Goal: Ask a question: Seek information or help from site administrators or community

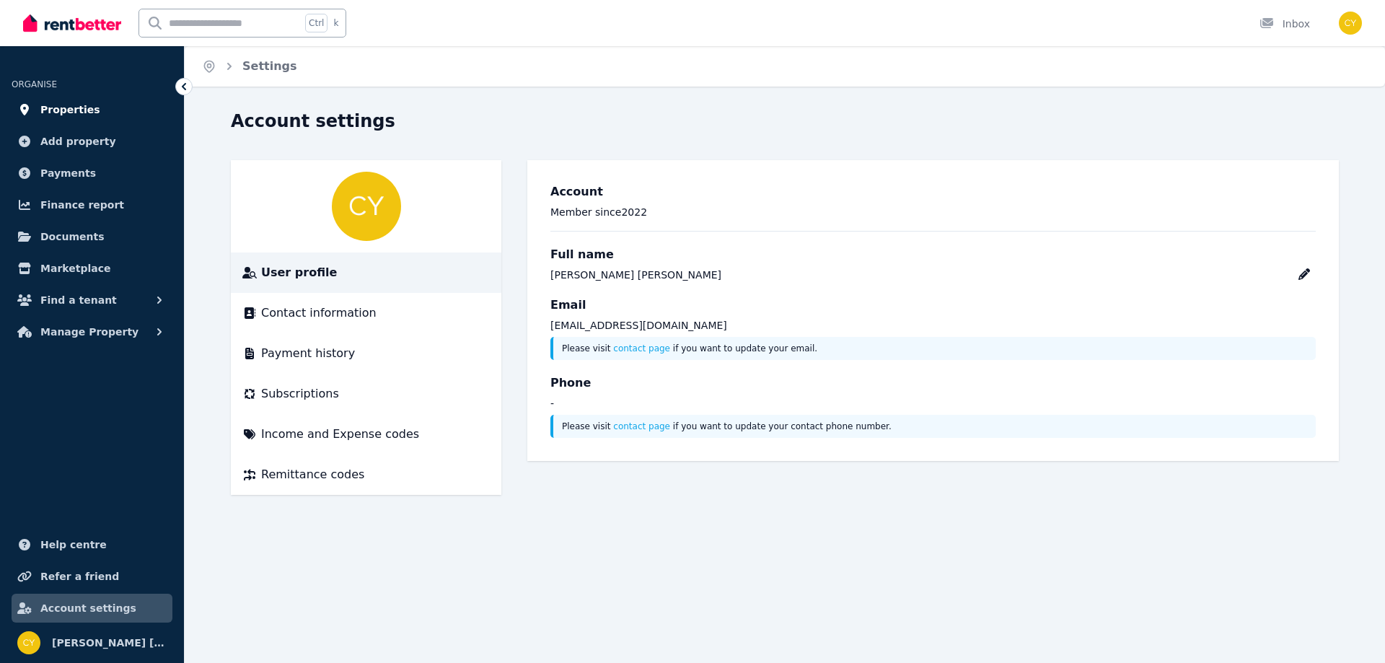
click at [68, 116] on span "Properties" at bounding box center [70, 109] width 60 height 17
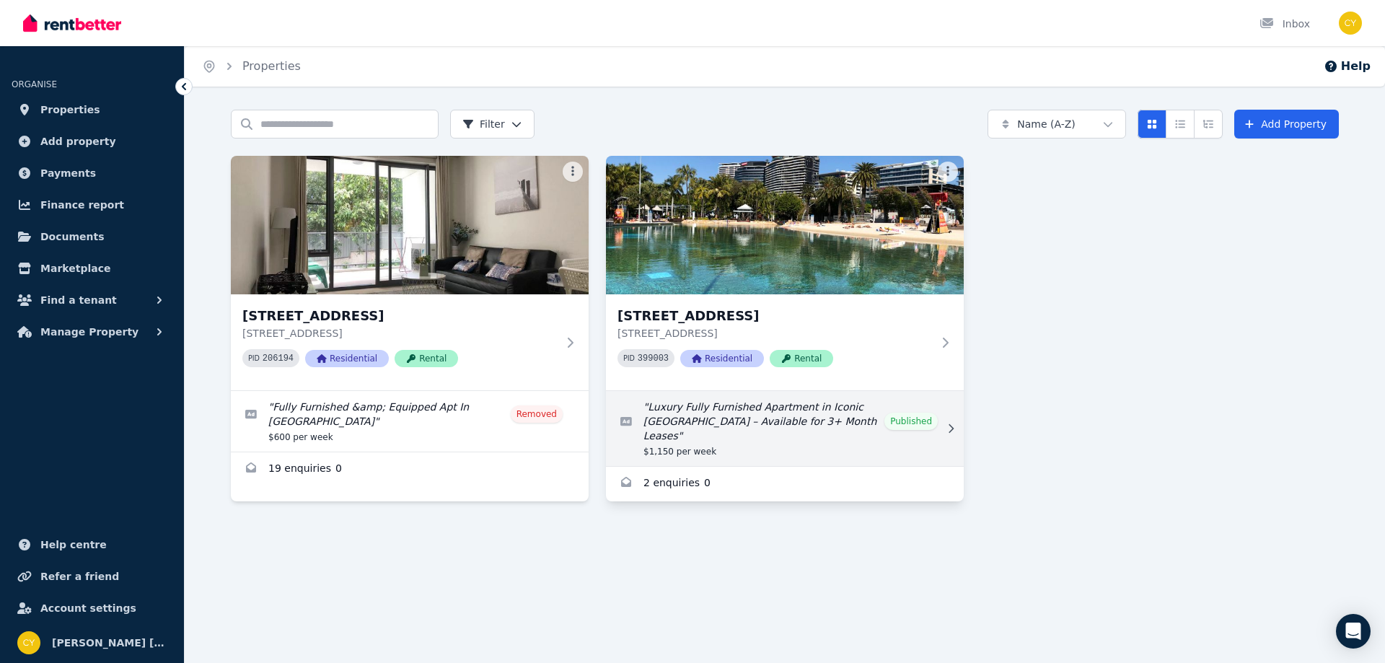
click at [911, 427] on link "Edit listing: Luxury Fully Furnished Apartment in Iconic Emporium Hotel Tower –…" at bounding box center [785, 428] width 358 height 75
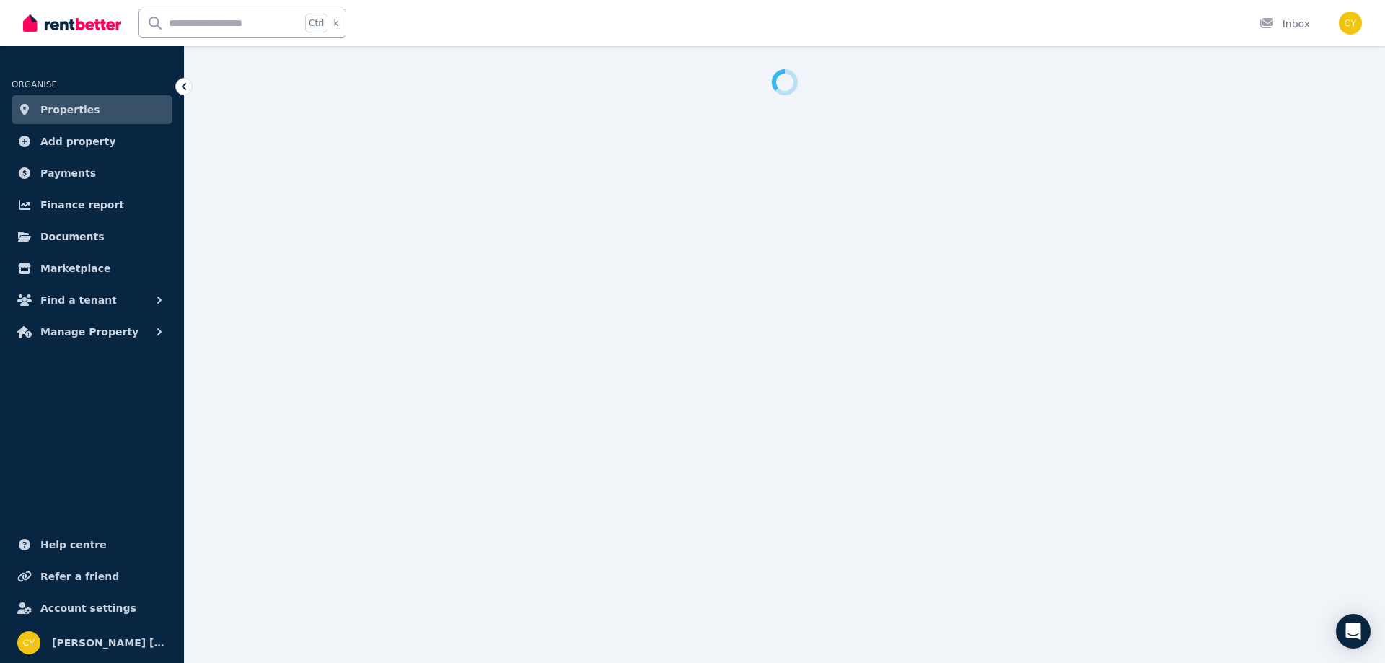
select select "**********"
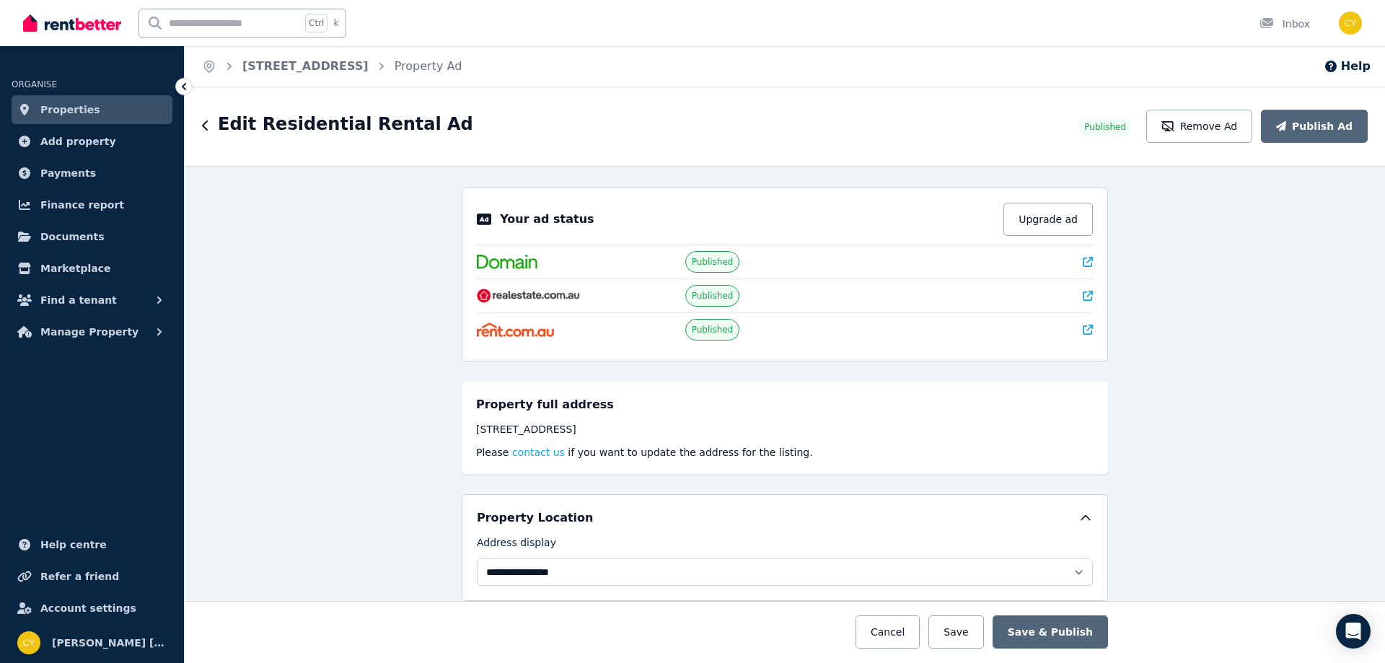
click at [1084, 291] on icon at bounding box center [1088, 296] width 10 height 10
click at [448, 80] on ol "Home [STREET_ADDRESS] Property Ad" at bounding box center [332, 66] width 294 height 40
click at [1083, 260] on icon at bounding box center [1088, 262] width 10 height 10
click at [1083, 325] on icon at bounding box center [1088, 330] width 10 height 10
click at [1337, 63] on icon "button" at bounding box center [1331, 67] width 12 height 12
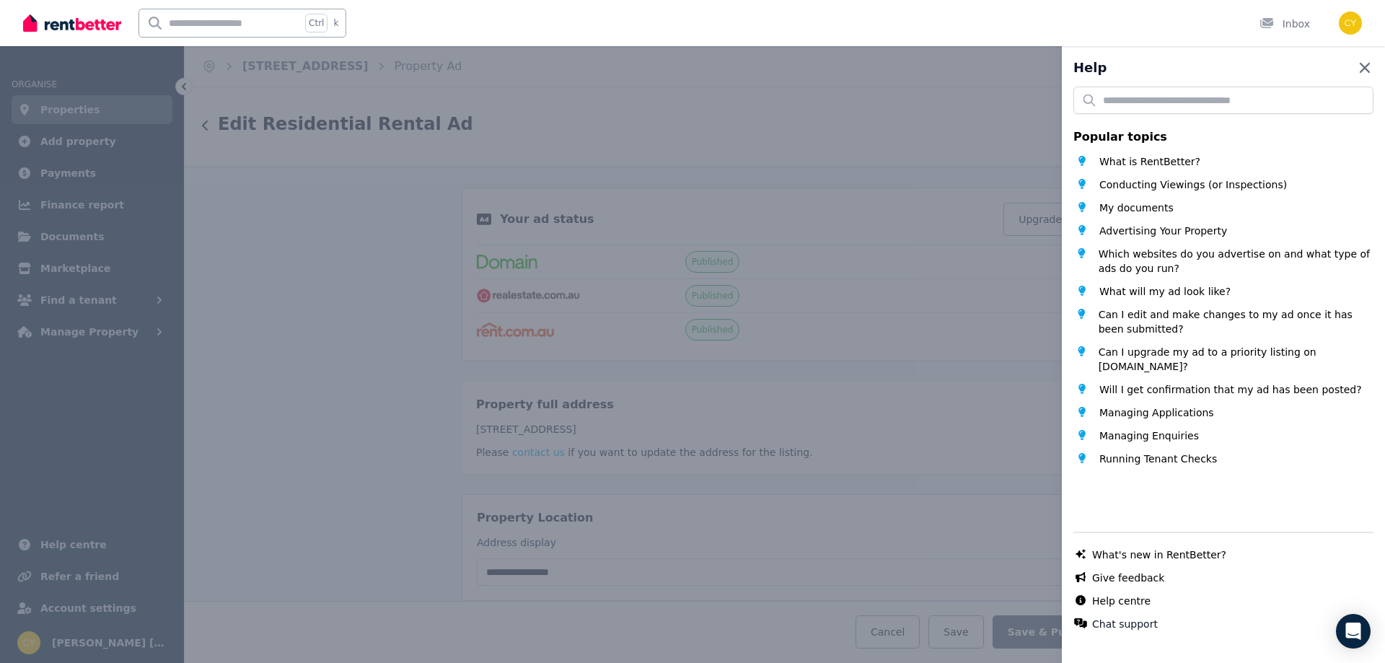
click at [1356, 70] on icon "button" at bounding box center [1364, 67] width 17 height 17
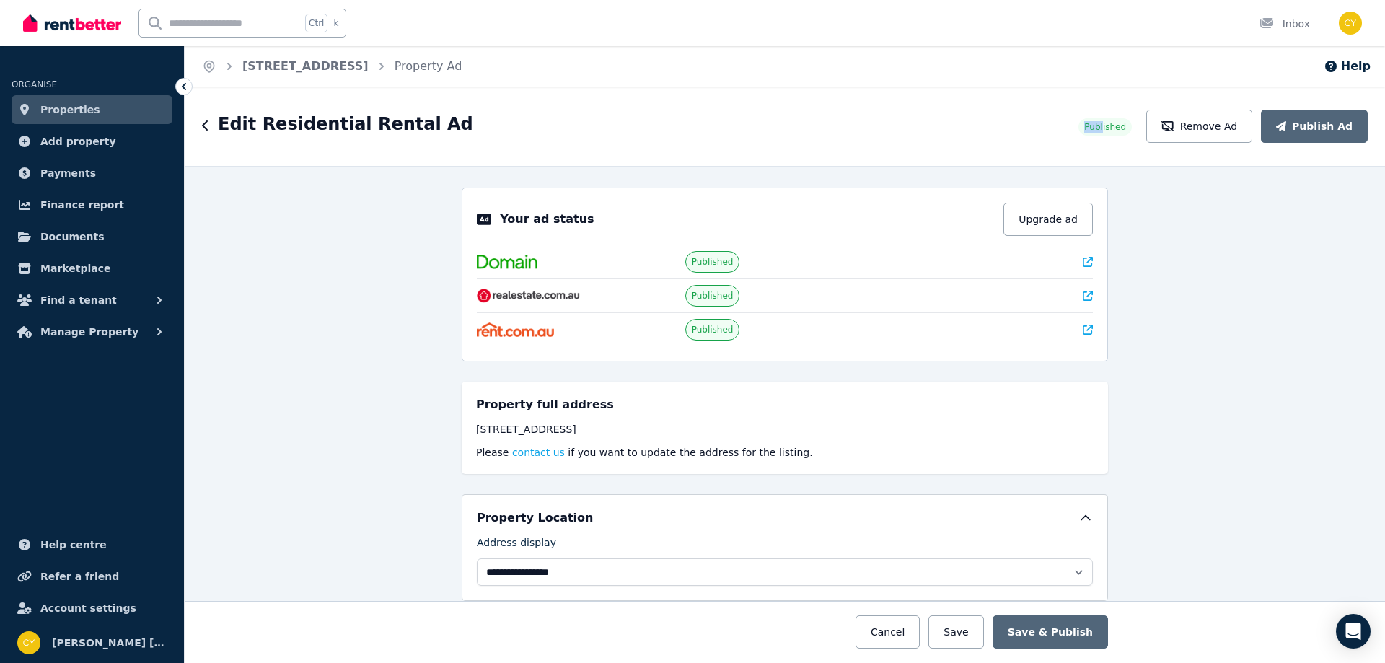
drag, startPoint x: 1124, startPoint y: 120, endPoint x: 1097, endPoint y: 132, distance: 30.0
click at [1097, 132] on header "Edit Residential Rental Ad Published Remove Ad Publish Ad" at bounding box center [785, 126] width 1166 height 33
click at [1358, 61] on button "Help" at bounding box center [1347, 66] width 47 height 17
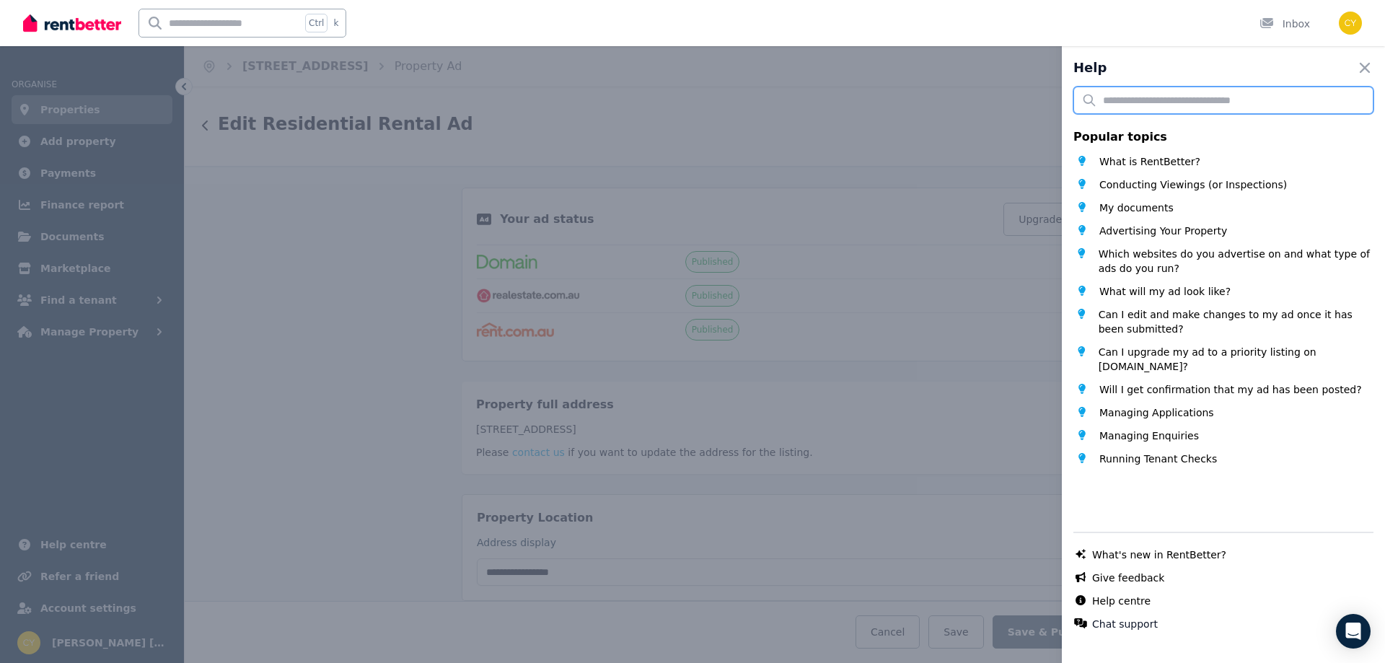
click at [1216, 110] on input "text" at bounding box center [1224, 100] width 300 height 27
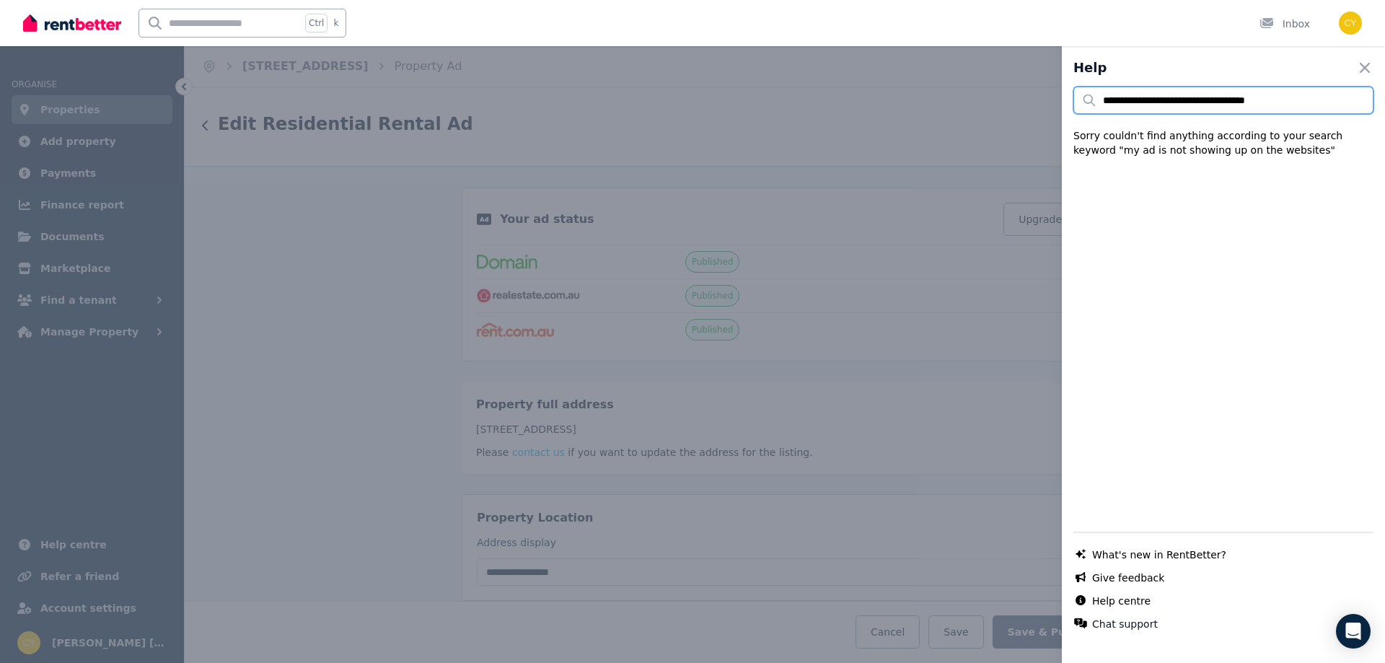
type input "**********"
click at [1133, 615] on div "What's new in RentBetter? Give feedback Help centre Chat support" at bounding box center [1224, 590] width 300 height 84
click at [1126, 623] on button "Chat support" at bounding box center [1125, 624] width 66 height 14
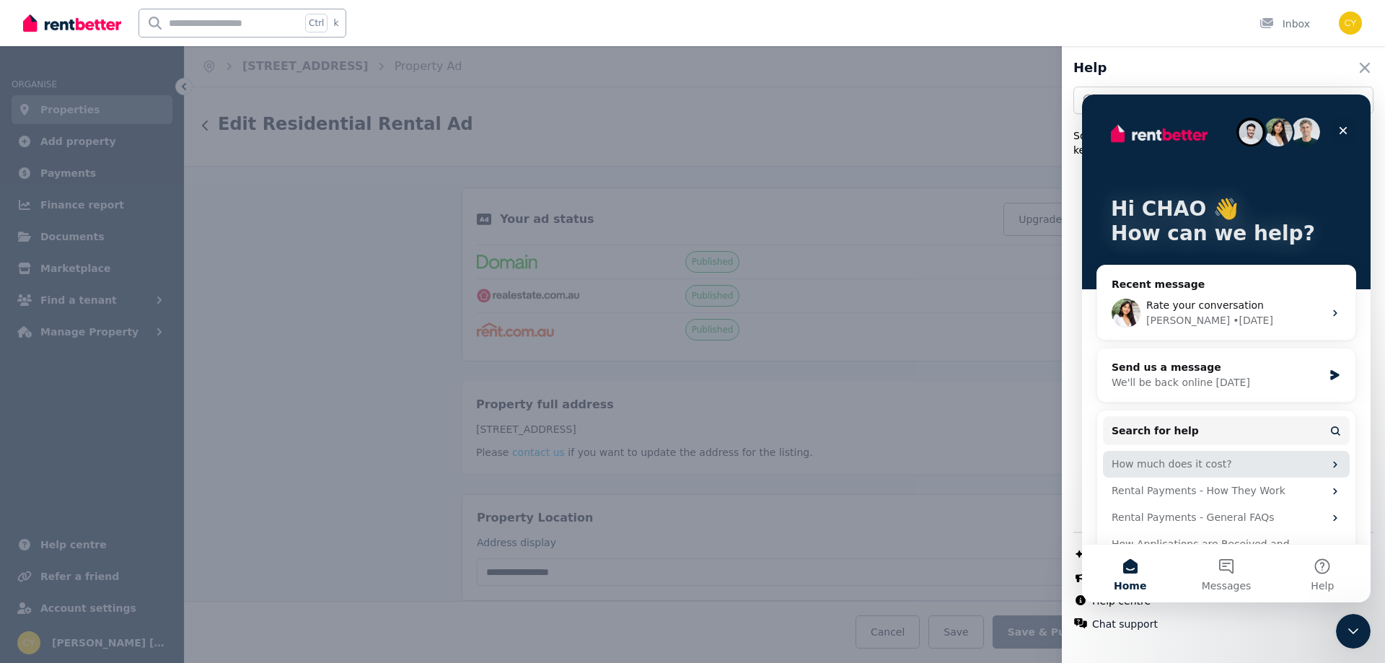
scroll to position [27, 0]
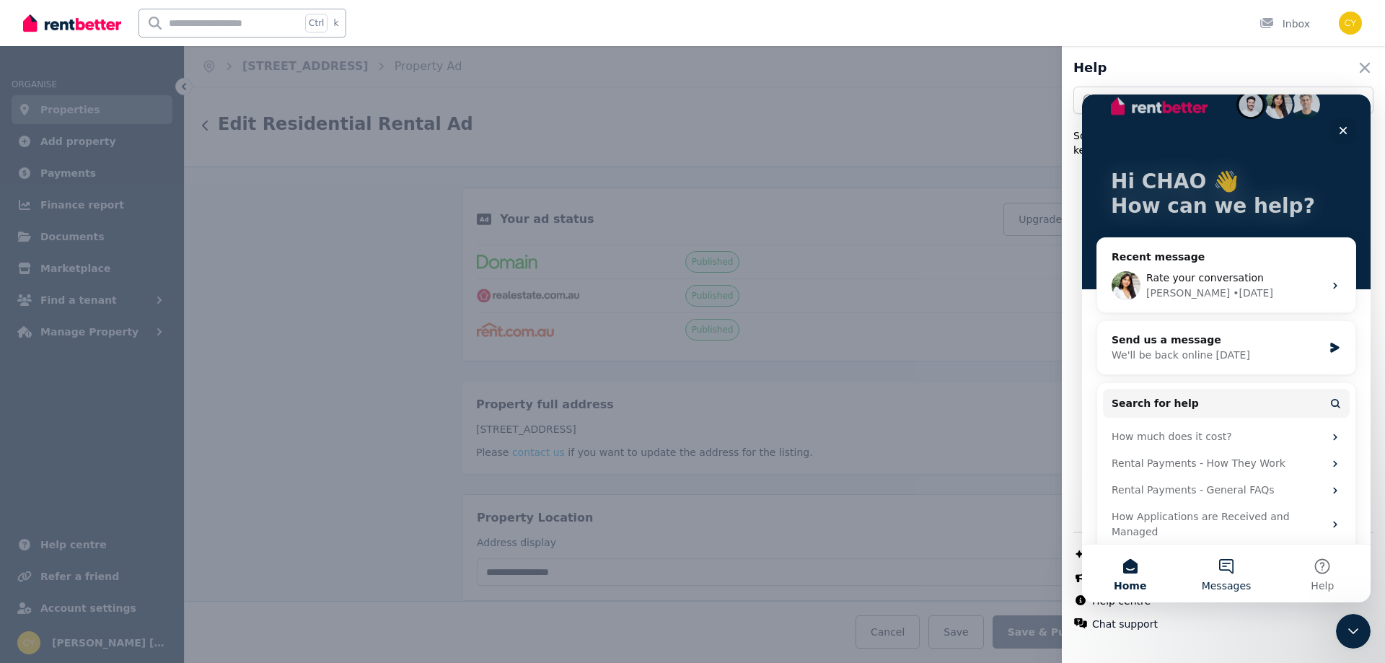
click at [1220, 569] on button "Messages" at bounding box center [1226, 574] width 96 height 58
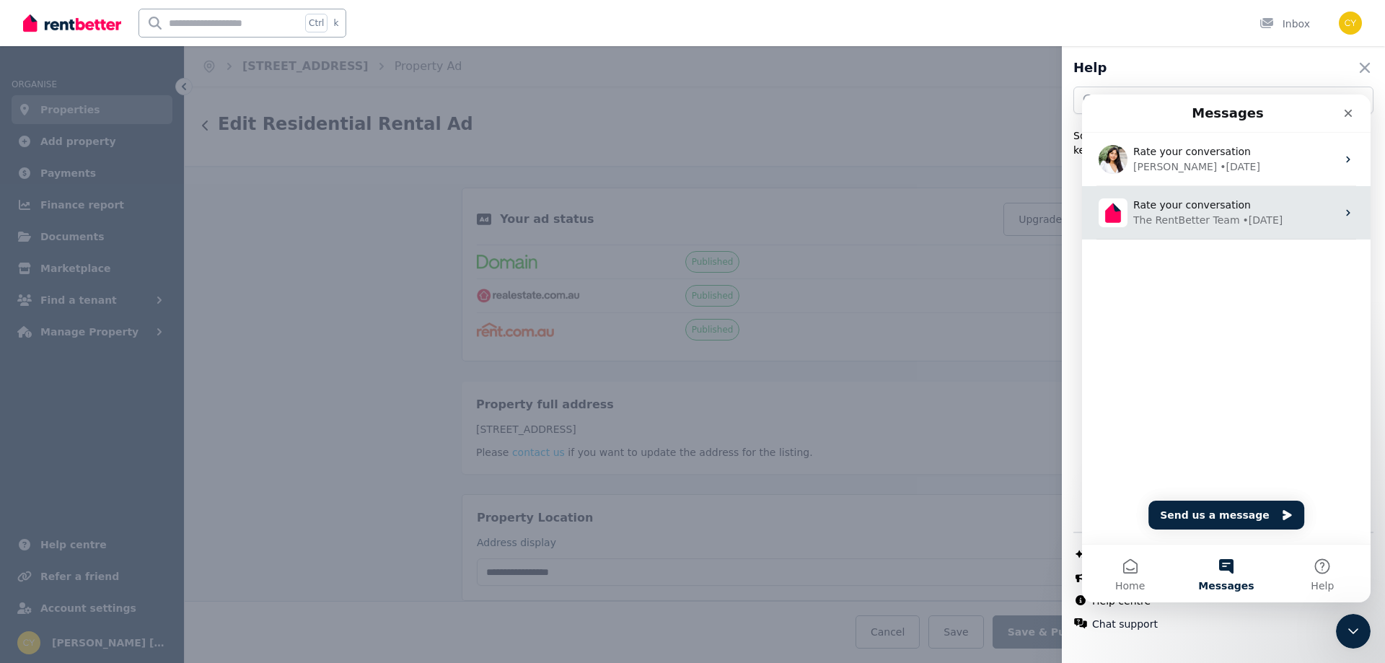
click at [1202, 219] on div "The RentBetter Team" at bounding box center [1186, 220] width 107 height 15
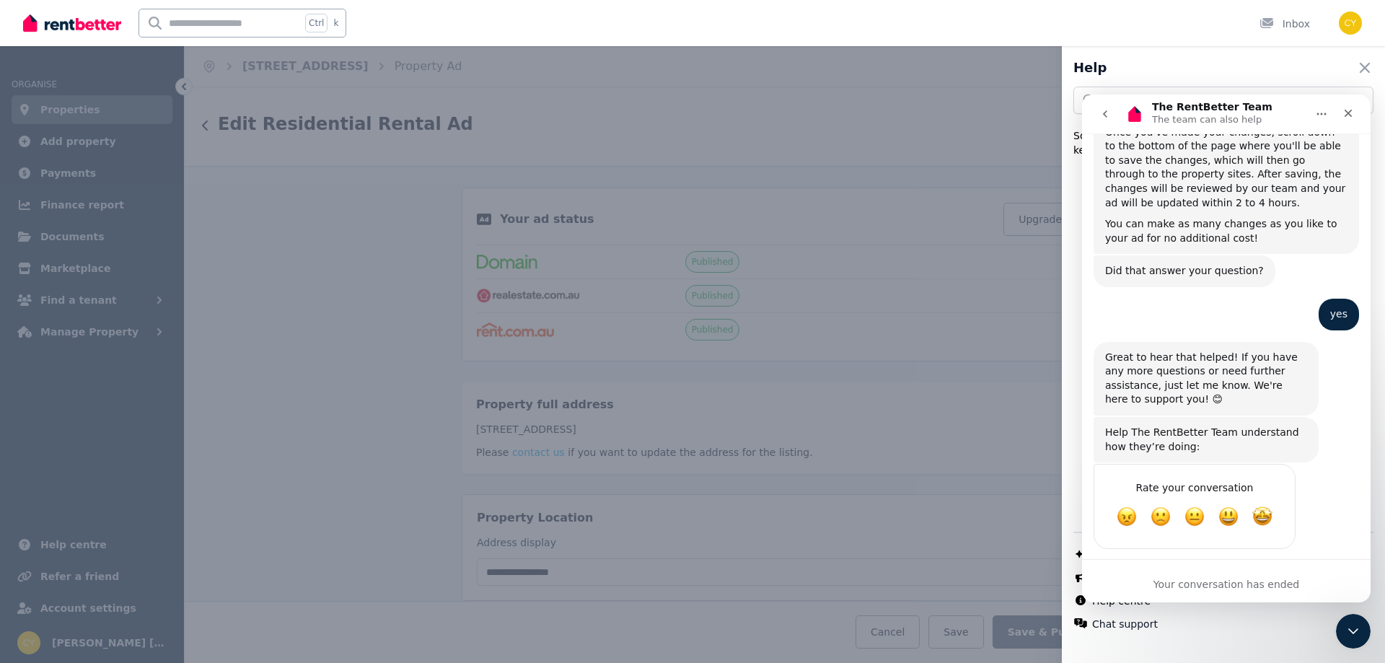
scroll to position [0, 0]
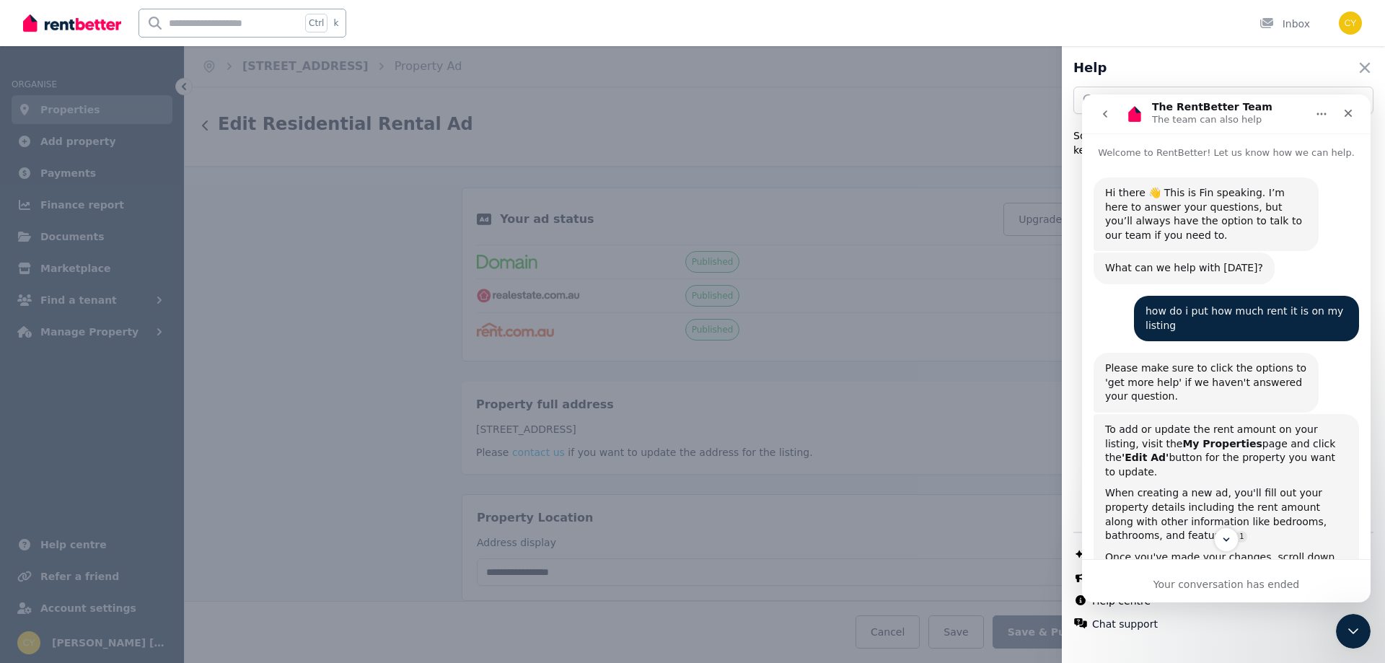
click at [1118, 112] on button "go back" at bounding box center [1105, 113] width 27 height 27
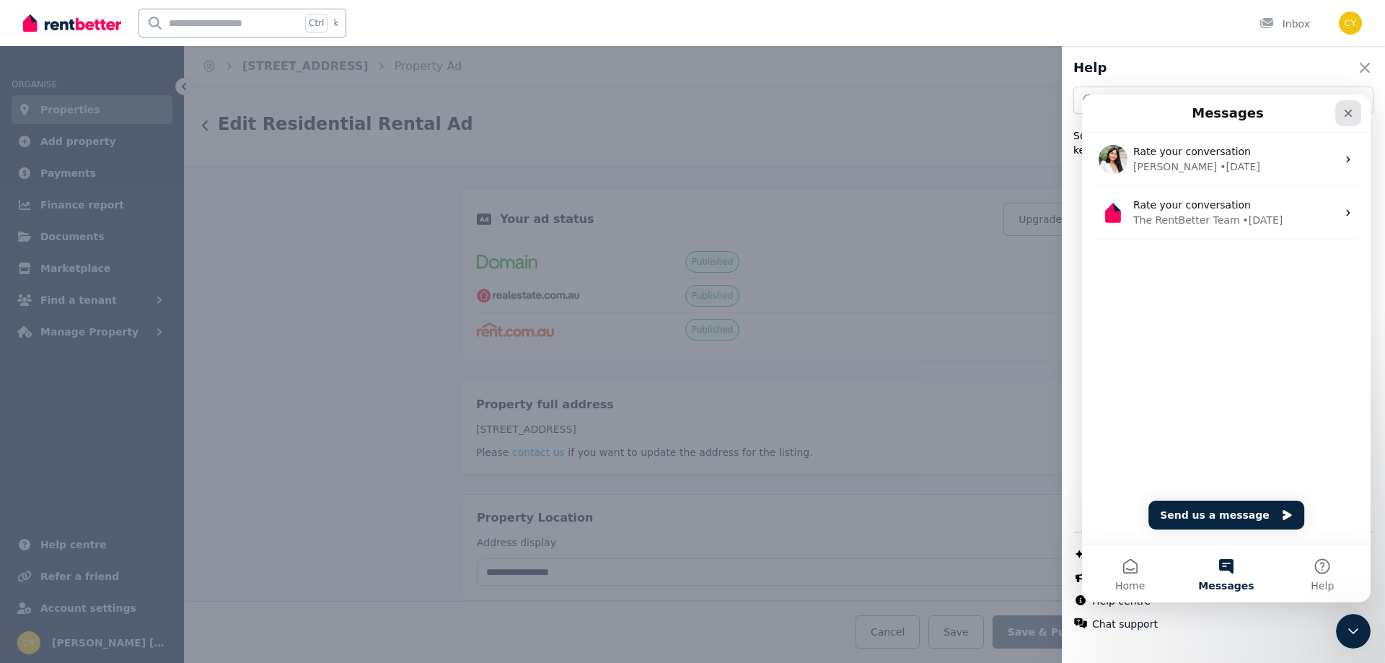
click at [1344, 111] on icon "Close" at bounding box center [1349, 114] width 12 height 12
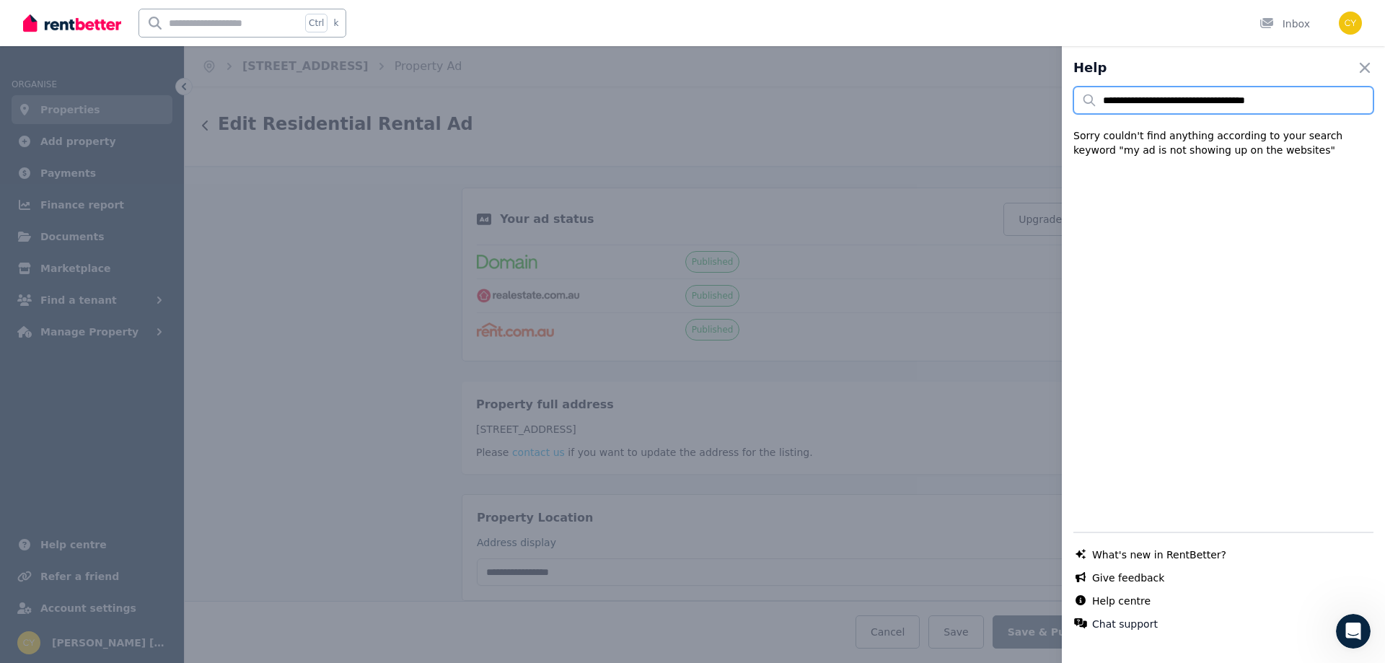
drag, startPoint x: 1307, startPoint y: 97, endPoint x: 1017, endPoint y: 160, distance: 296.9
click at [1017, 160] on div "**********" at bounding box center [692, 331] width 1385 height 663
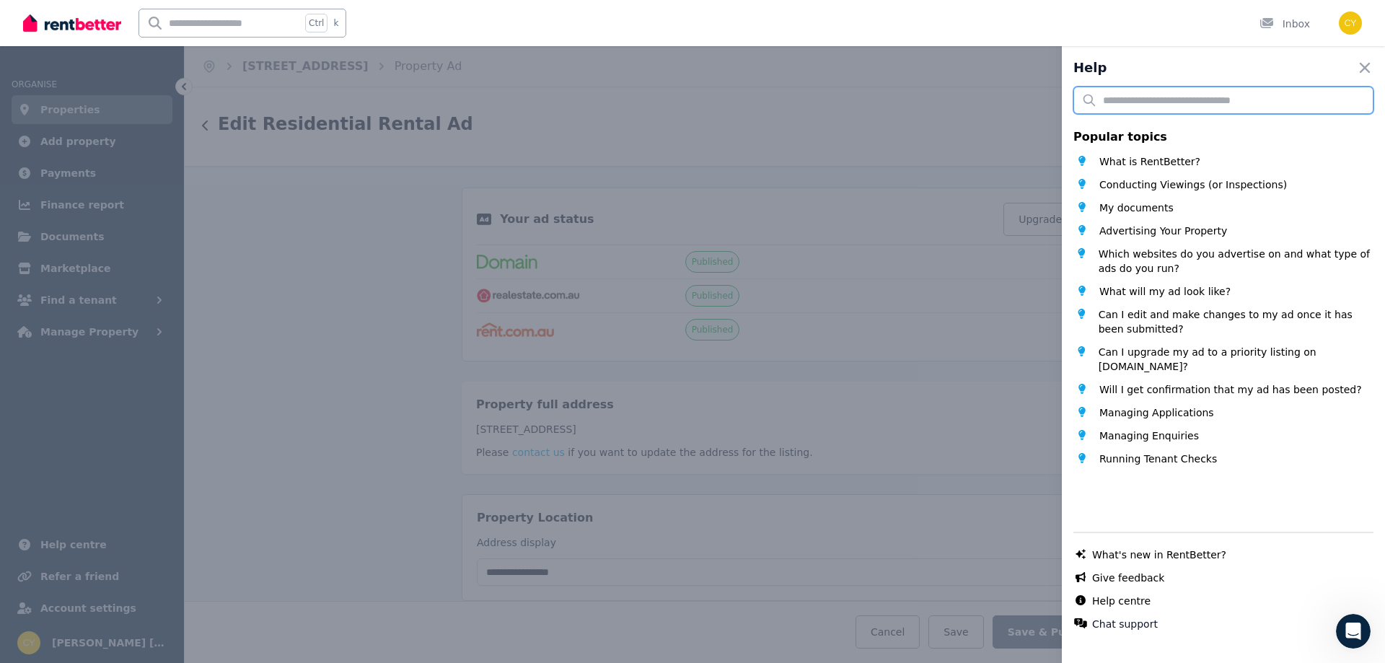
click at [1193, 100] on input "text" at bounding box center [1224, 100] width 300 height 27
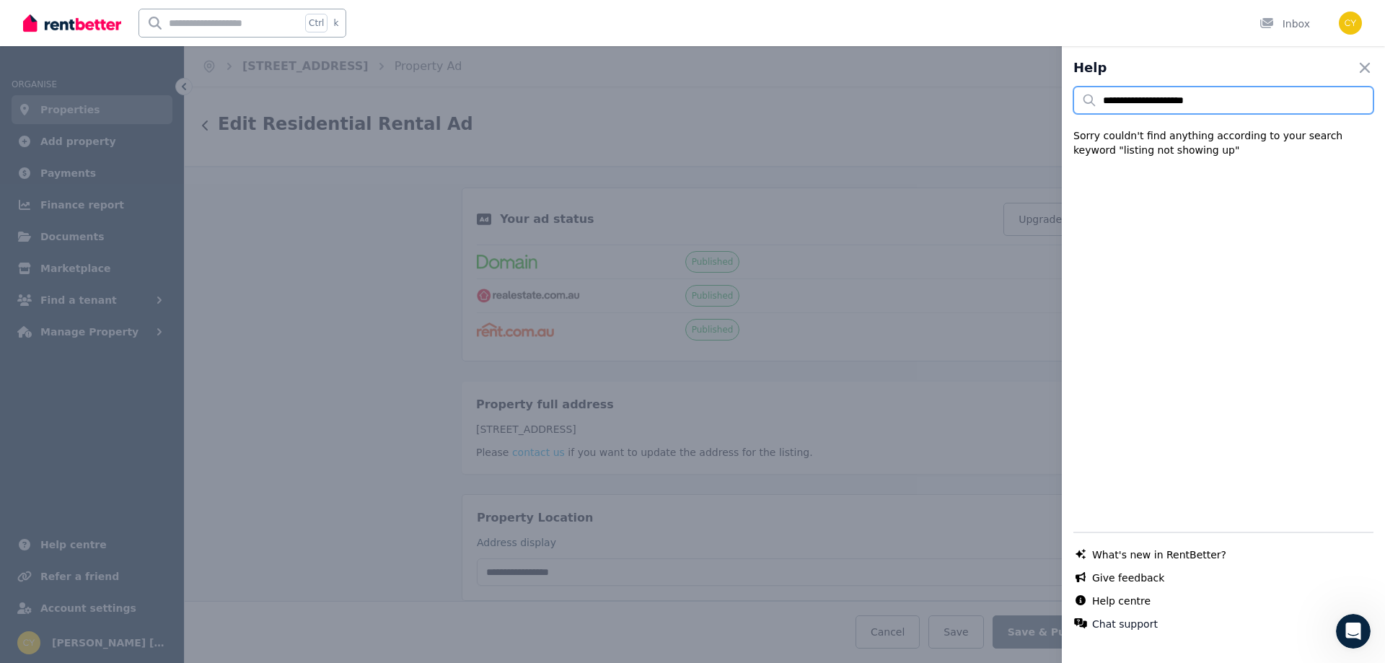
type input "**********"
click at [1139, 602] on link "Help centre" at bounding box center [1121, 601] width 58 height 14
